Goal: Task Accomplishment & Management: Manage account settings

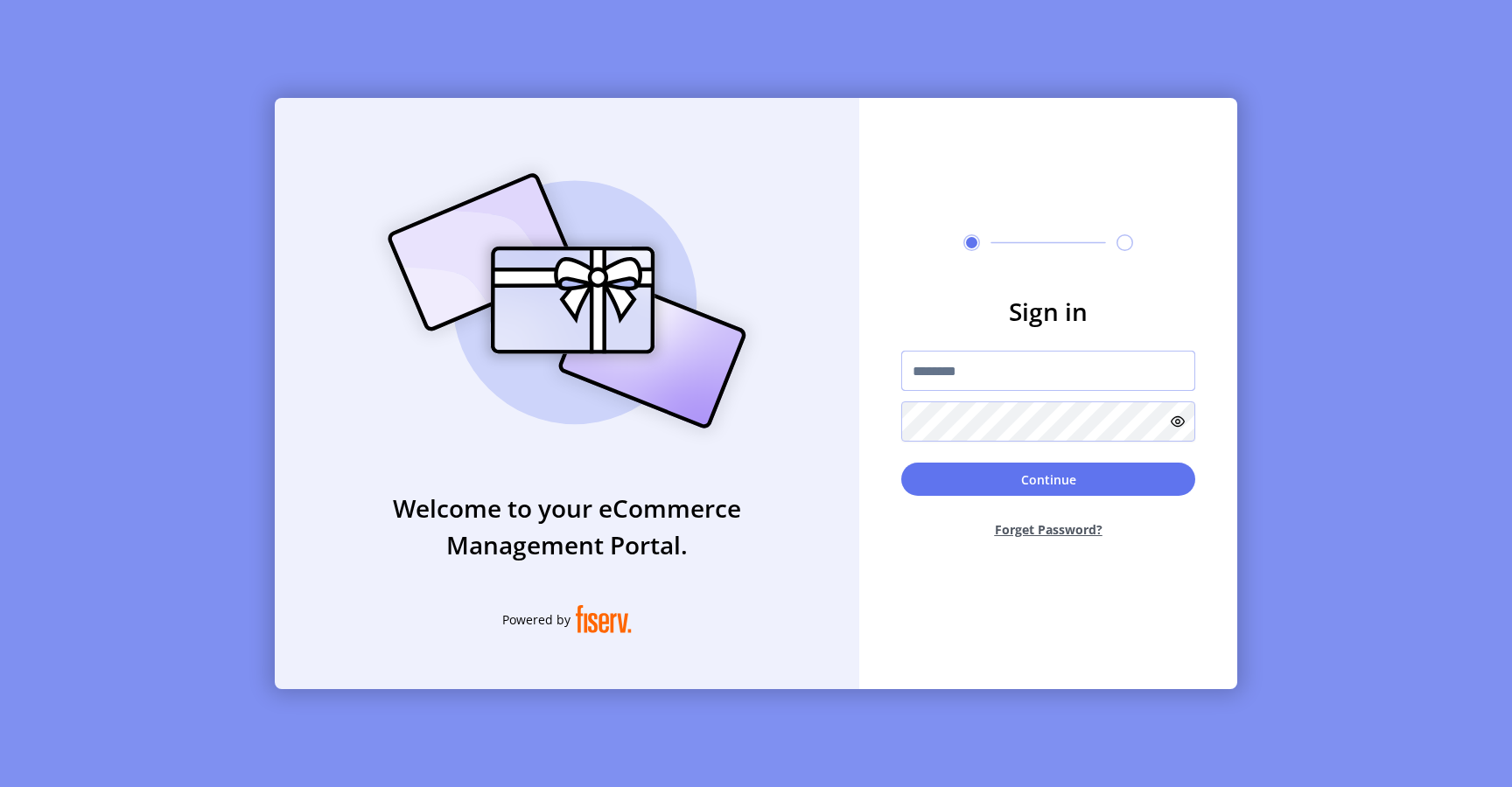
click at [947, 358] on input "text" at bounding box center [1048, 371] width 294 height 40
type input "*********"
click at [1005, 490] on button "Continue" at bounding box center [1048, 478] width 294 height 33
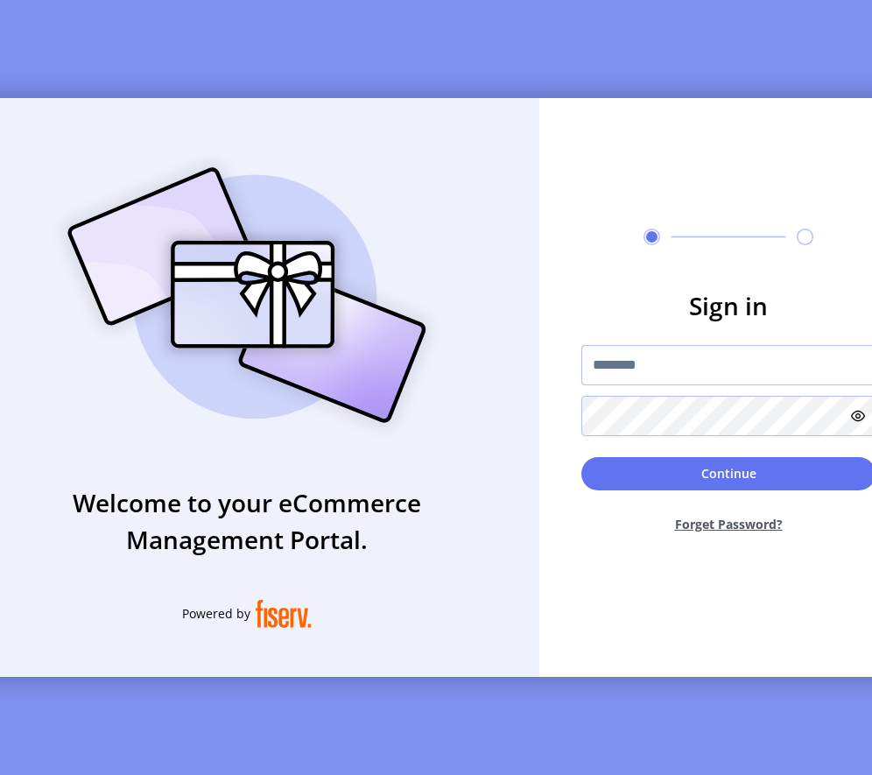
click at [708, 383] on input "text" at bounding box center [729, 365] width 294 height 40
